Goal: Task Accomplishment & Management: Manage account settings

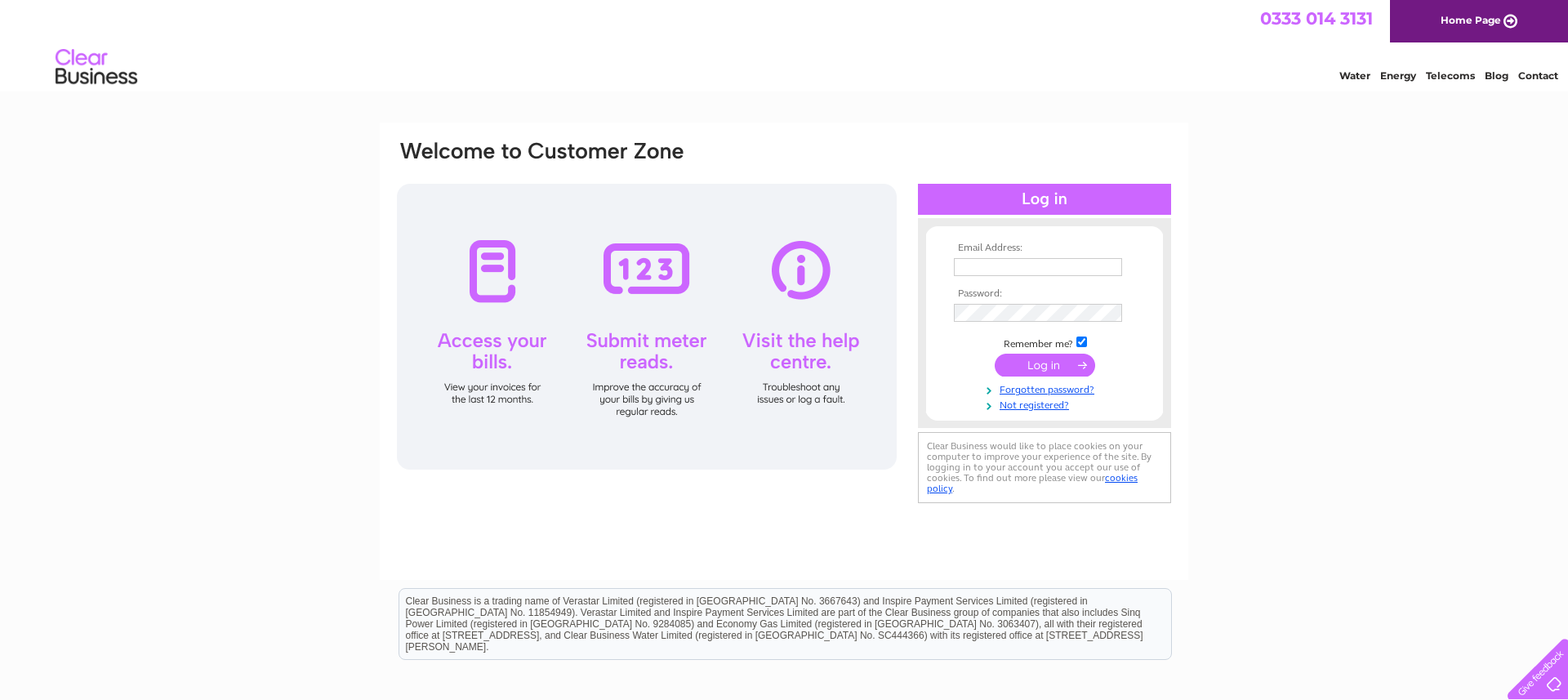
click at [991, 267] on input "text" at bounding box center [1037, 267] width 168 height 18
type input "[PERSON_NAME][EMAIL_ADDRESS][DOMAIN_NAME][PERSON_NAME]"
click at [1027, 361] on input "submit" at bounding box center [1045, 364] width 100 height 23
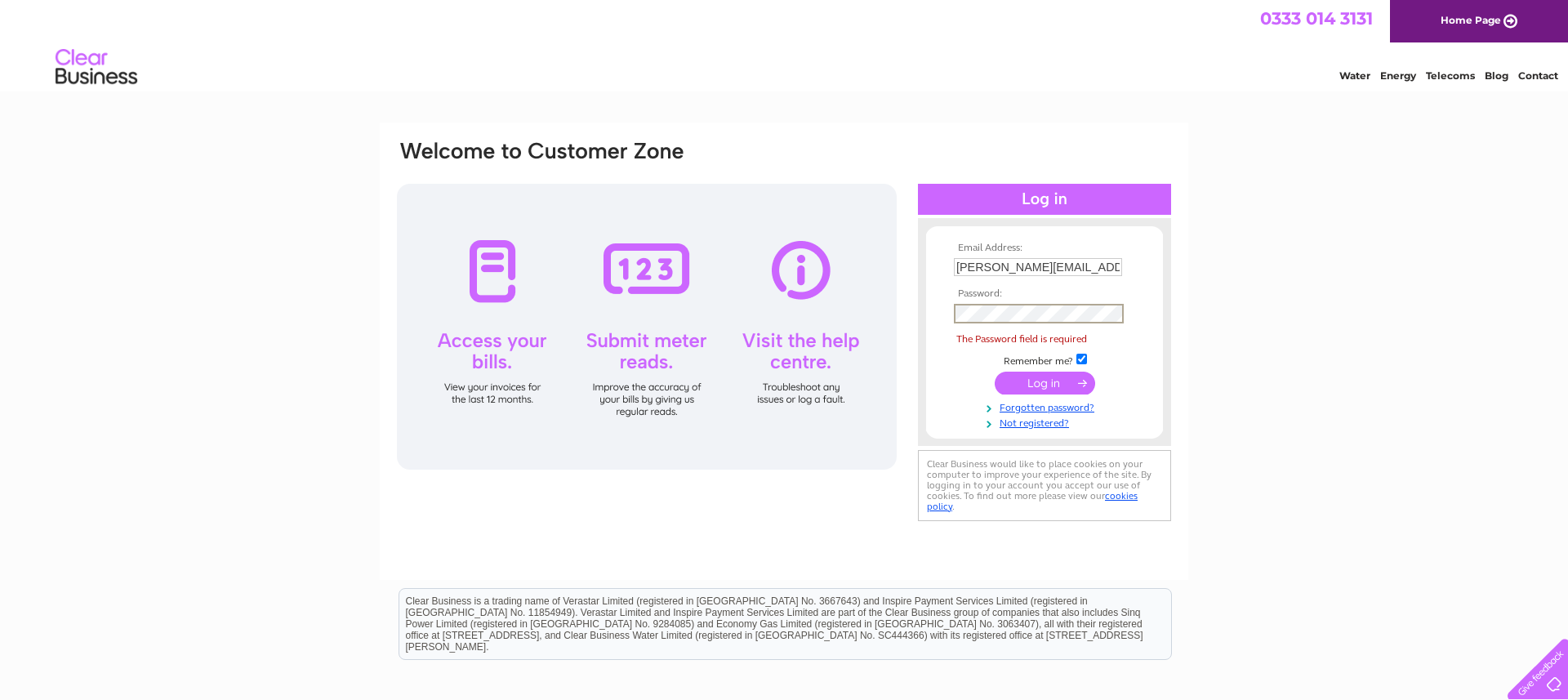
click at [1008, 326] on td at bounding box center [1044, 313] width 189 height 27
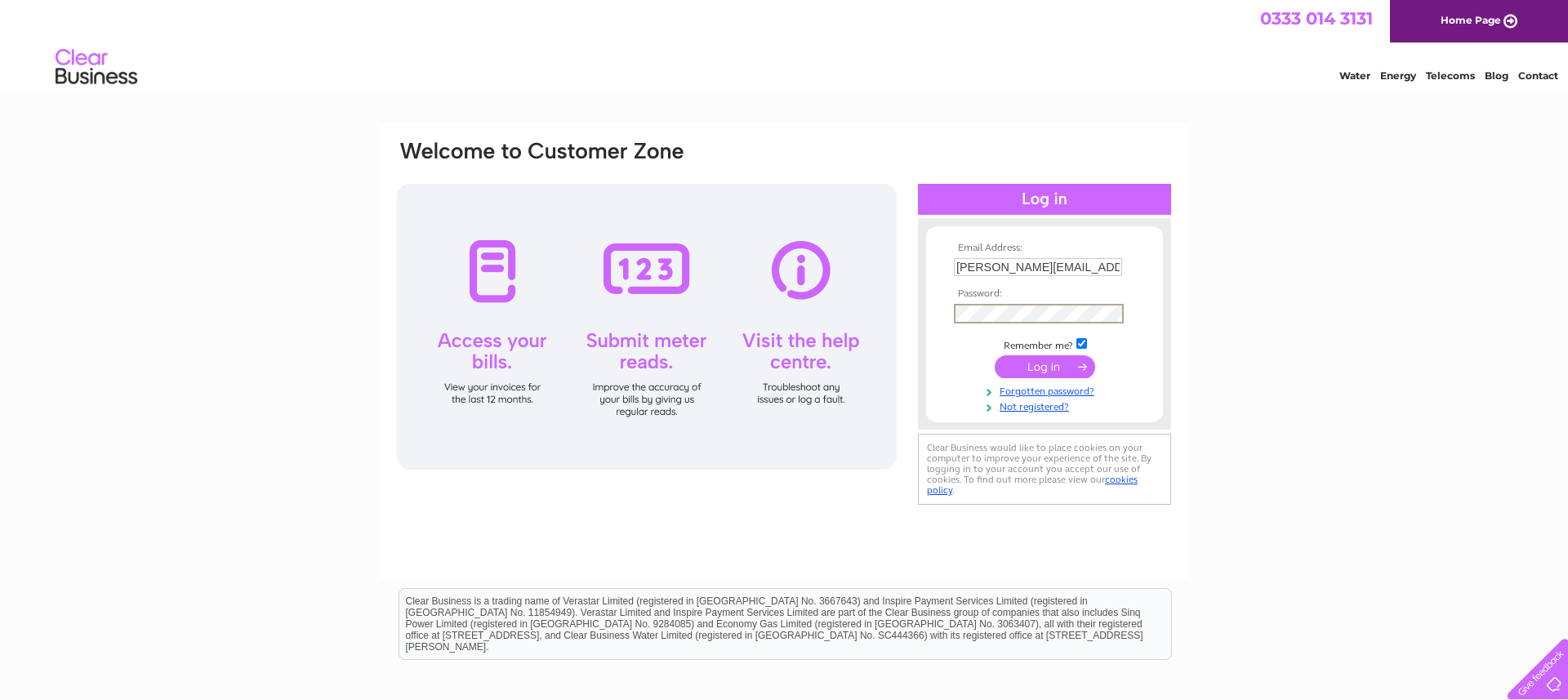
click at [1045, 367] on input "submit" at bounding box center [1045, 366] width 100 height 23
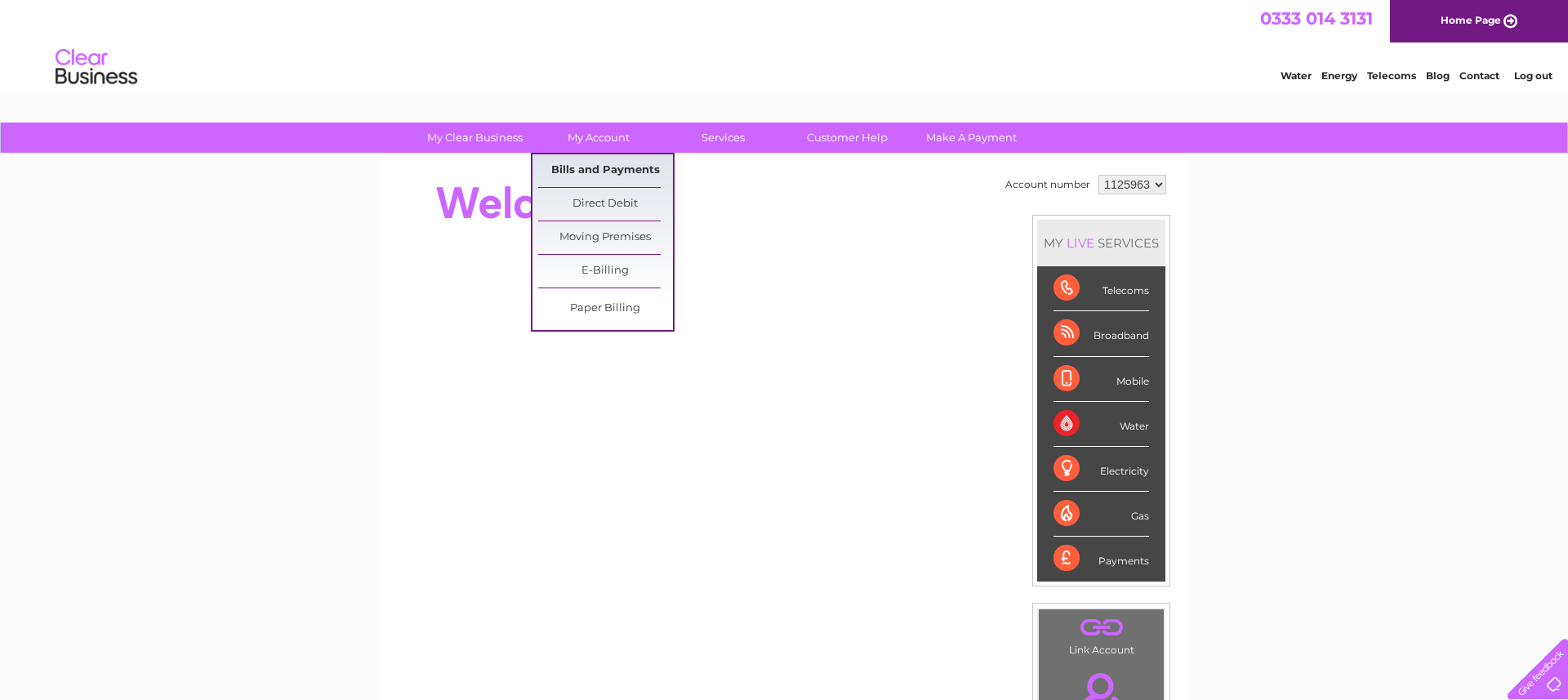
click at [594, 165] on link "Bills and Payments" at bounding box center [605, 170] width 135 height 32
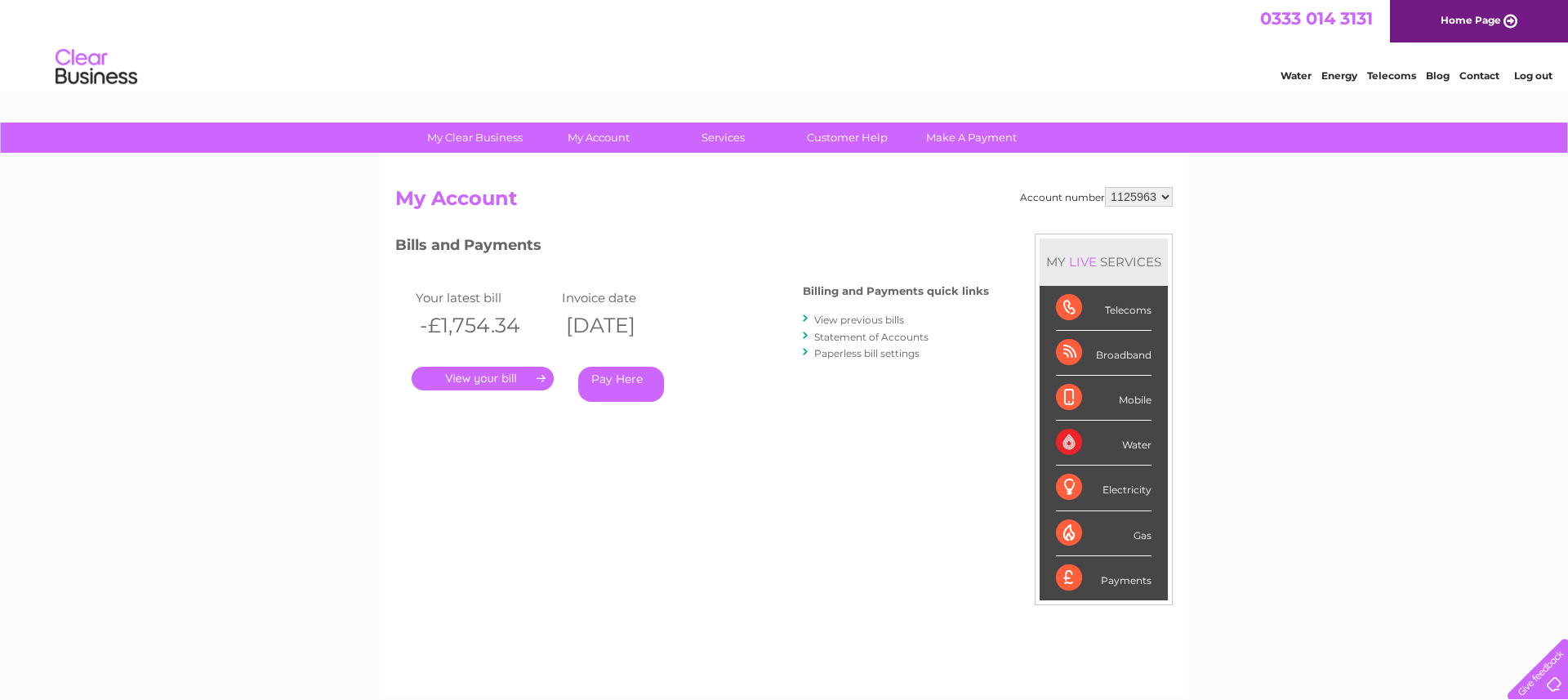
click at [869, 316] on link "View previous bills" at bounding box center [858, 319] width 89 height 12
